Goal: Register for event/course

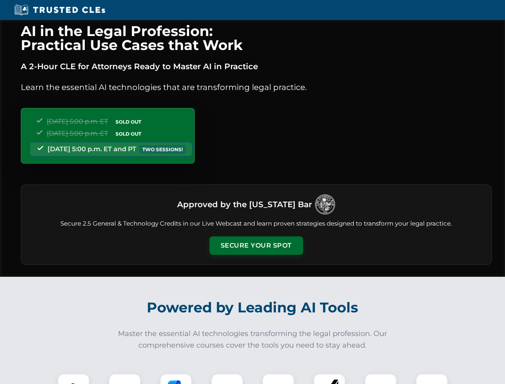
click at [256, 246] on button "Secure Your Spot" at bounding box center [257, 246] width 94 height 18
click at [74, 379] on img at bounding box center [73, 389] width 23 height 23
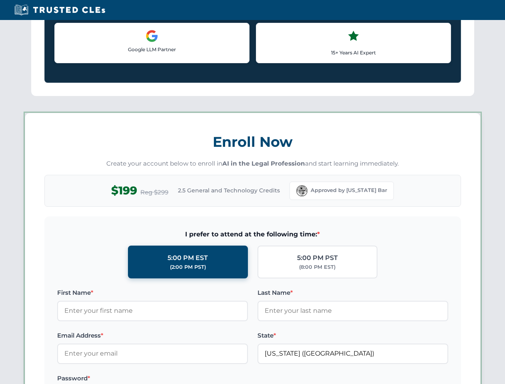
click at [176, 379] on label "Password *" at bounding box center [152, 379] width 191 height 10
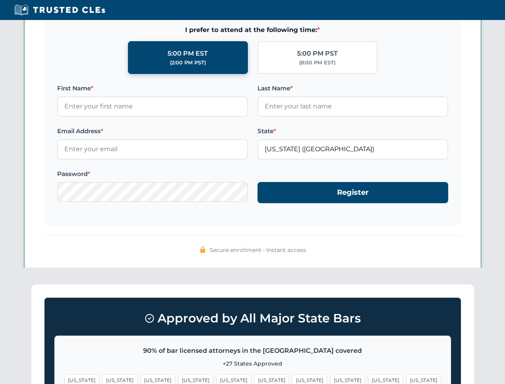
click at [369, 379] on span "[US_STATE]" at bounding box center [386, 381] width 35 height 12
